Goal: Task Accomplishment & Management: Manage account settings

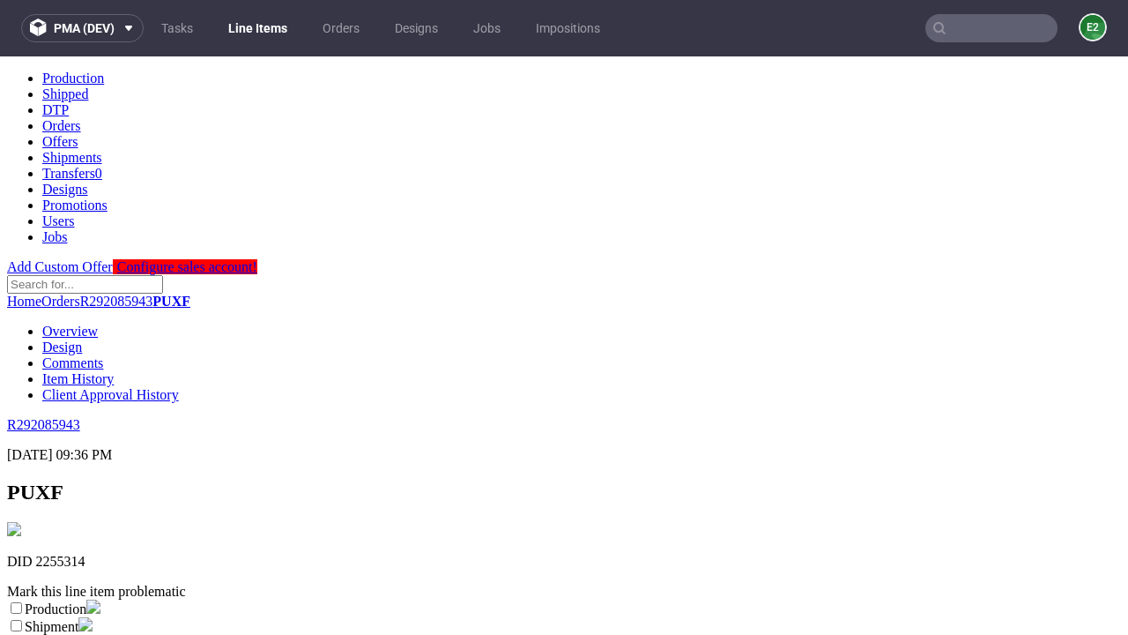
scroll to position [310, 0]
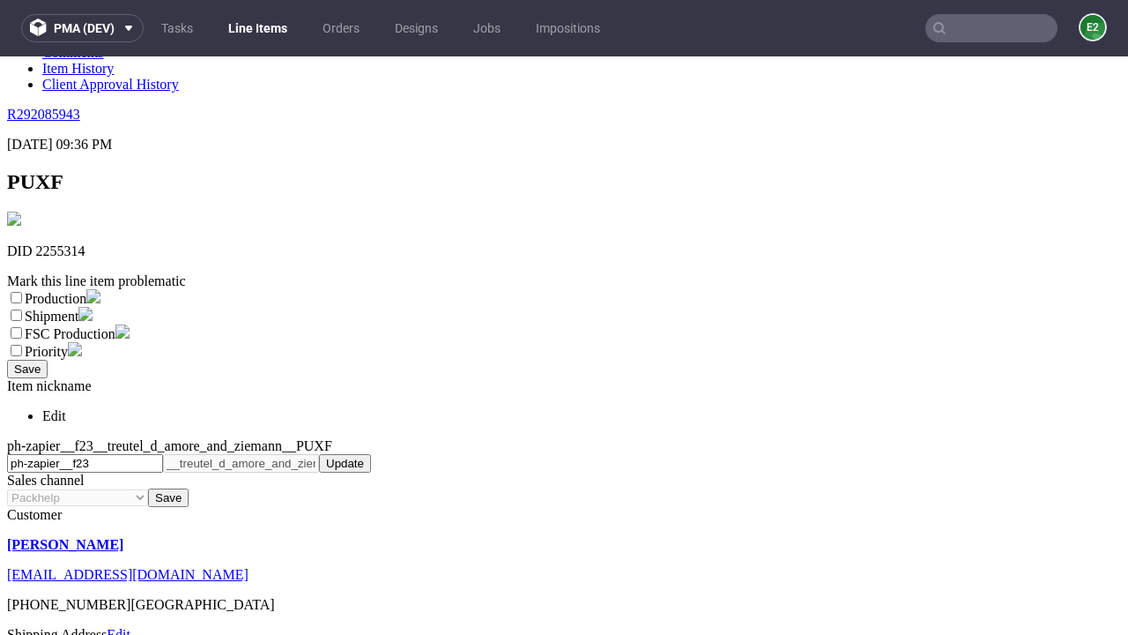
select select "dtp_ca_needed"
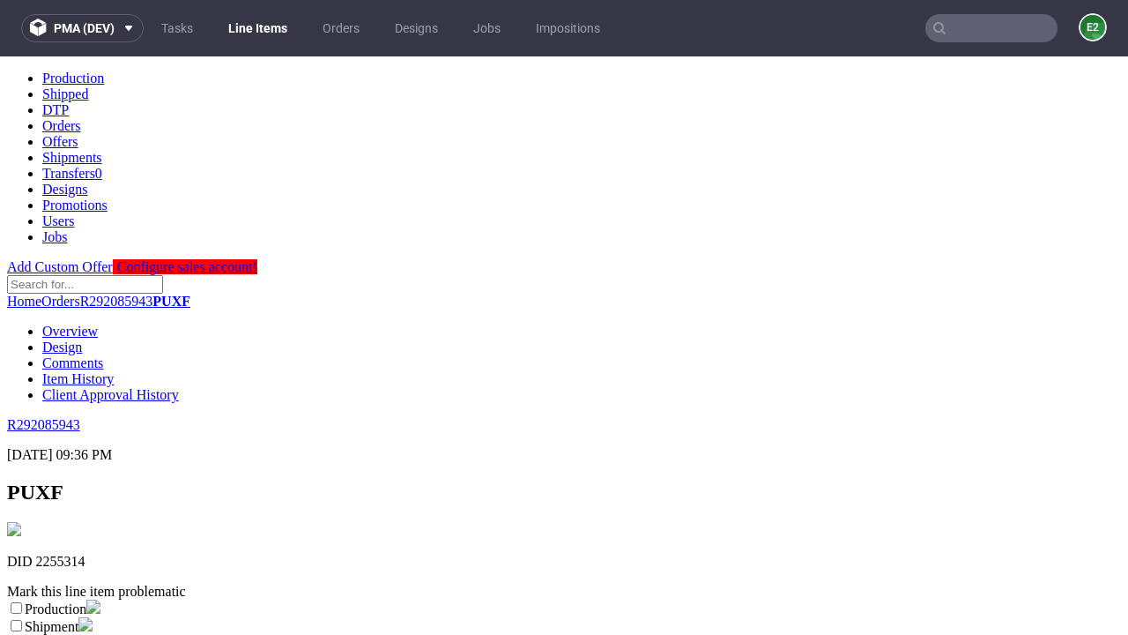
scroll to position [0, 0]
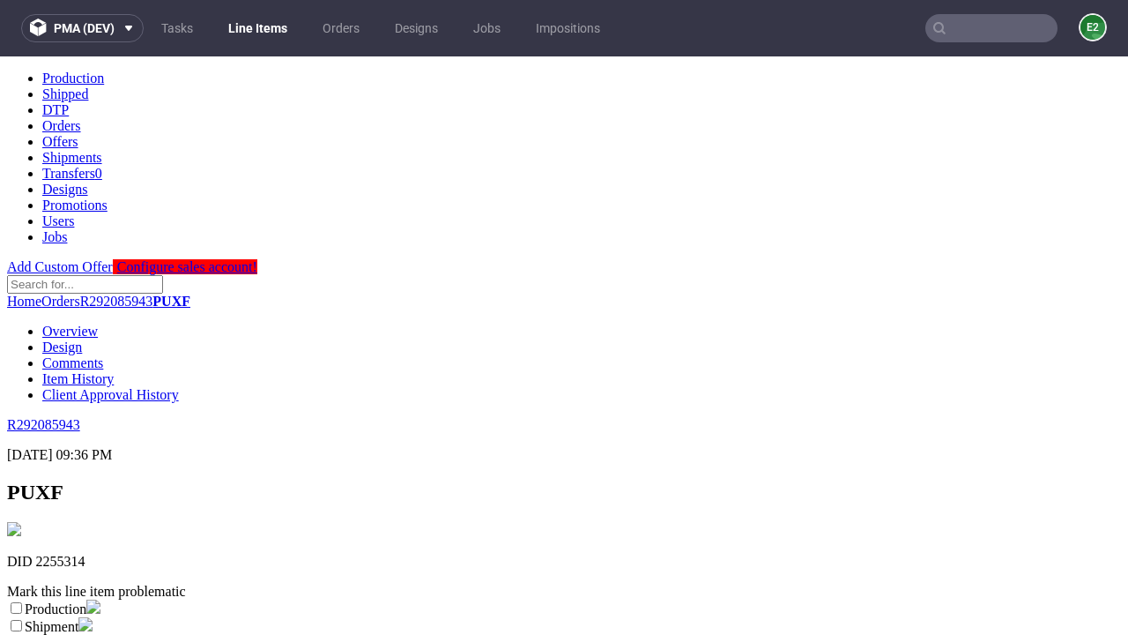
checkbox input "true"
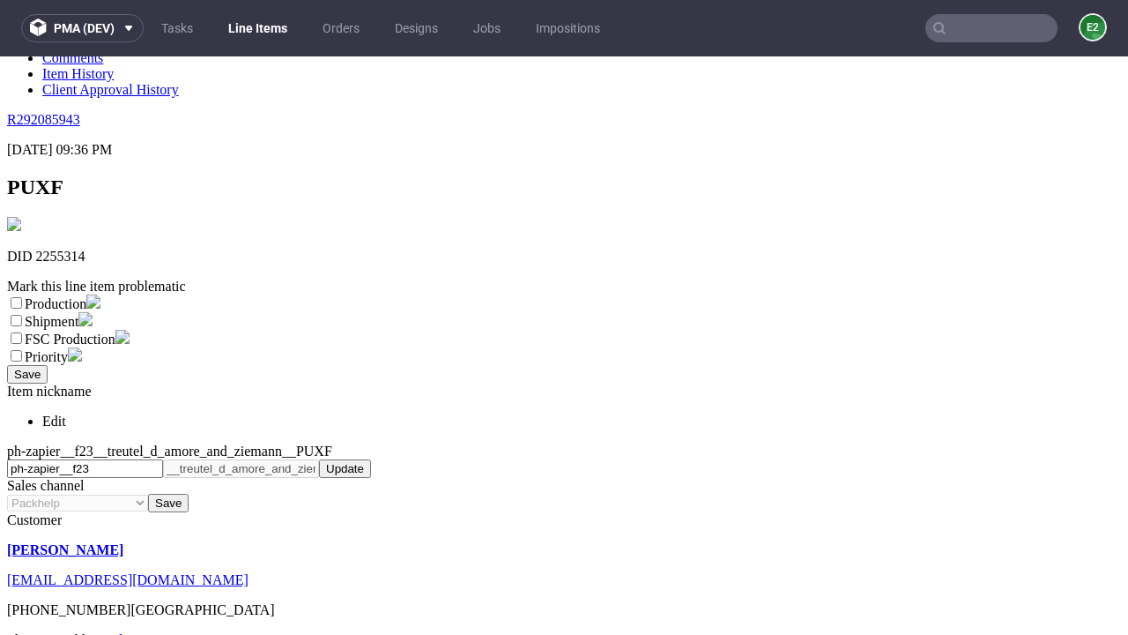
type textarea "test"
